Goal: Browse casually

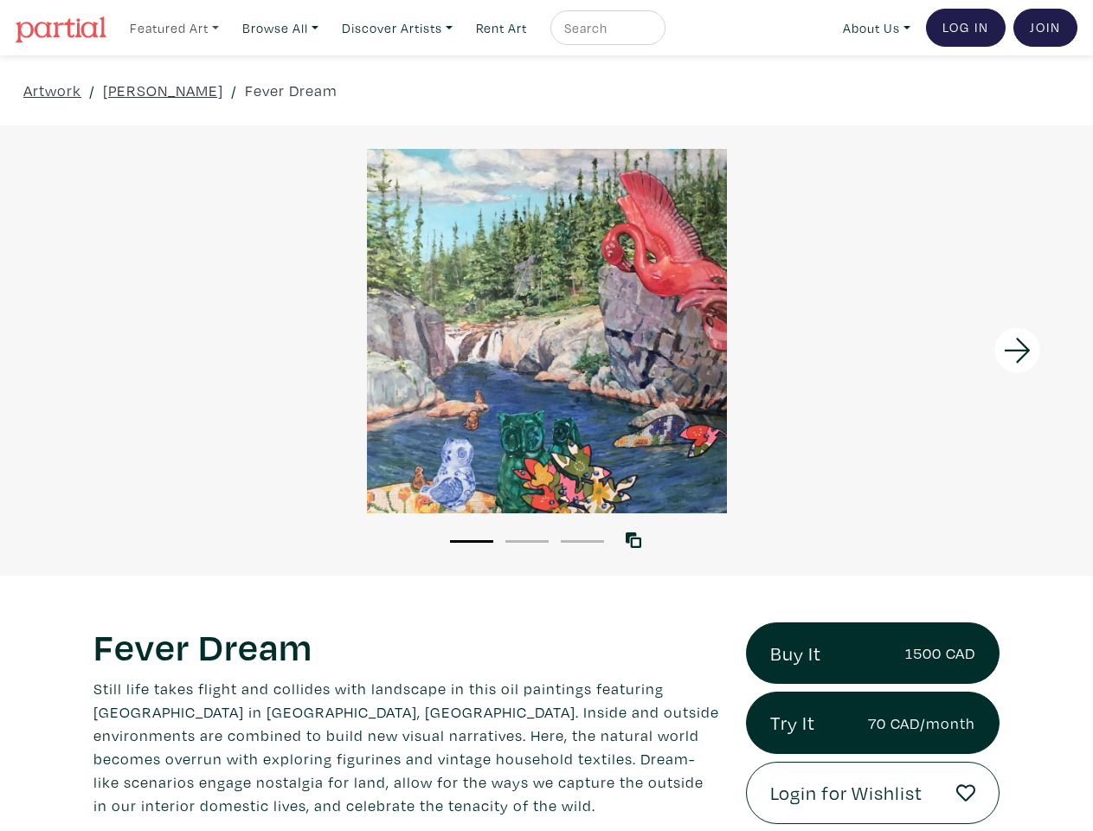
click at [176, 27] on link "Featured Art" at bounding box center [174, 27] width 105 height 35
click at [227, 27] on link "Browse All" at bounding box center [174, 27] width 105 height 35
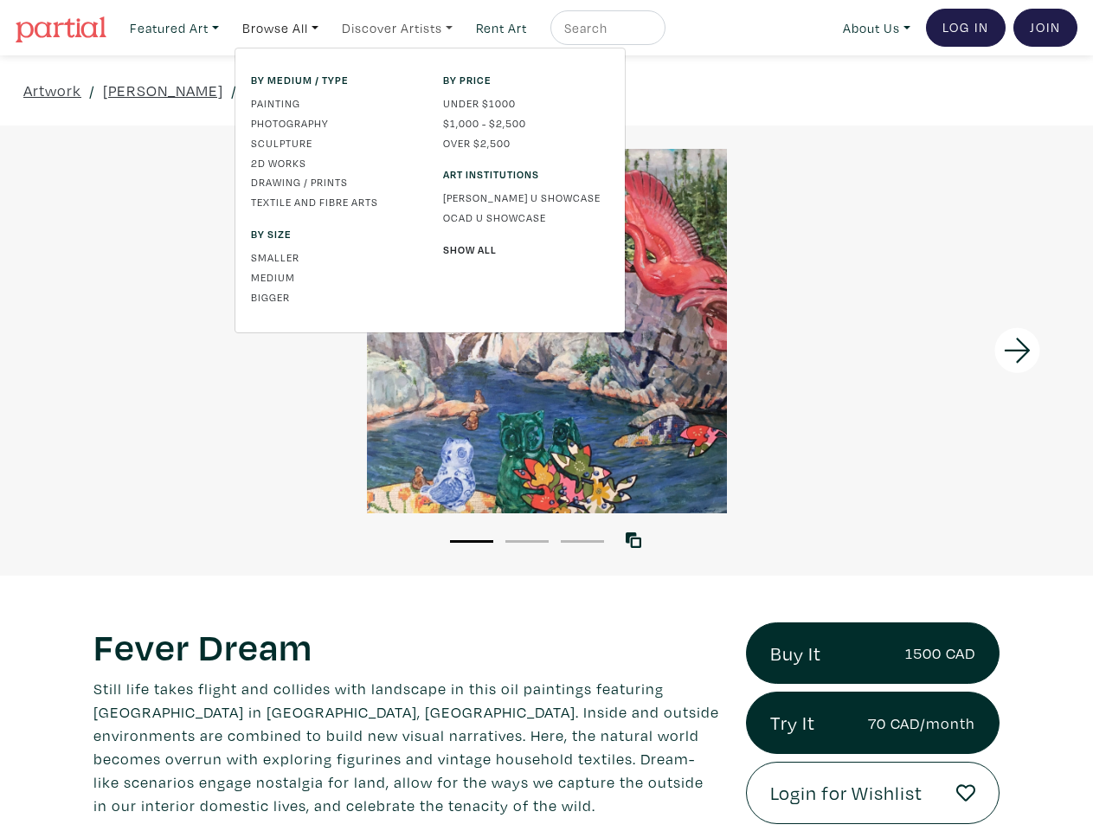
click at [227, 27] on link "Discover Artists" at bounding box center [174, 27] width 105 height 35
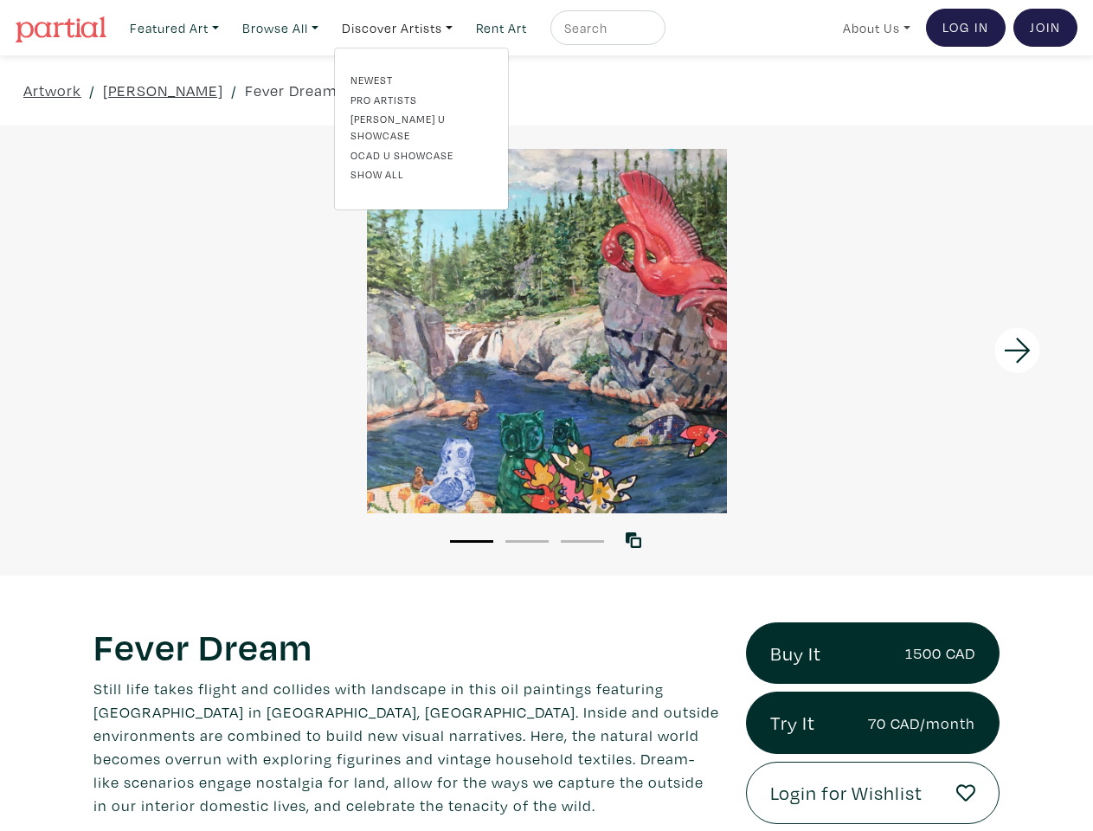
click at [873, 27] on link "About Us" at bounding box center [876, 27] width 83 height 35
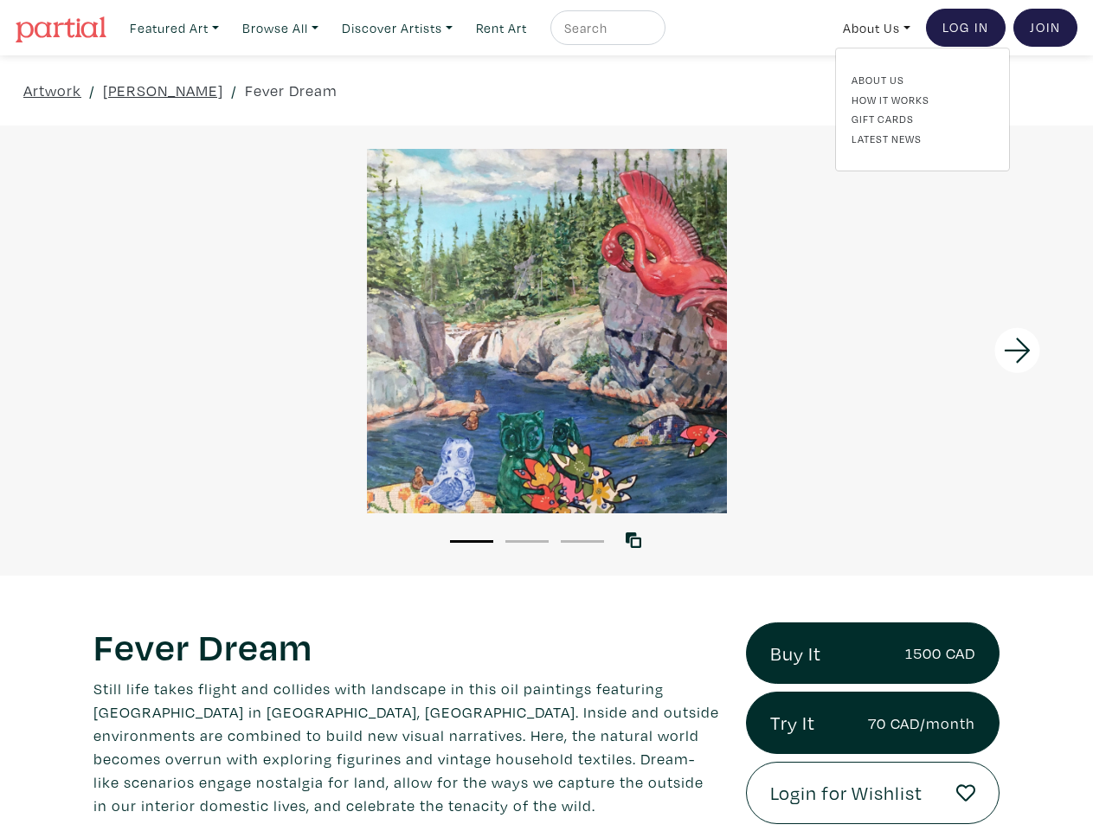
click at [956, 350] on div at bounding box center [955, 350] width 273 height 450
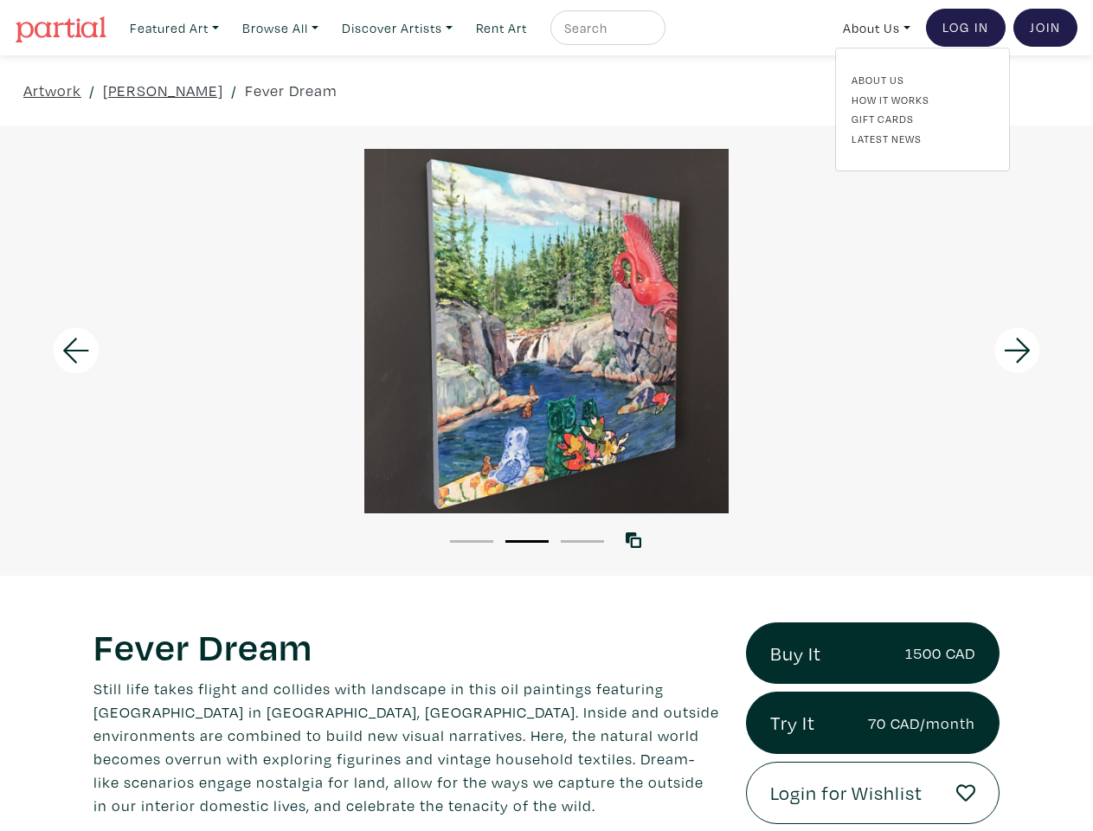
click at [472, 540] on button "1" at bounding box center [471, 541] width 43 height 3
click at [527, 540] on button "2" at bounding box center [526, 541] width 43 height 3
click at [582, 540] on button "3" at bounding box center [582, 541] width 43 height 3
click at [637, 539] on icon at bounding box center [634, 540] width 16 height 16
